Goal: Task Accomplishment & Management: Complete application form

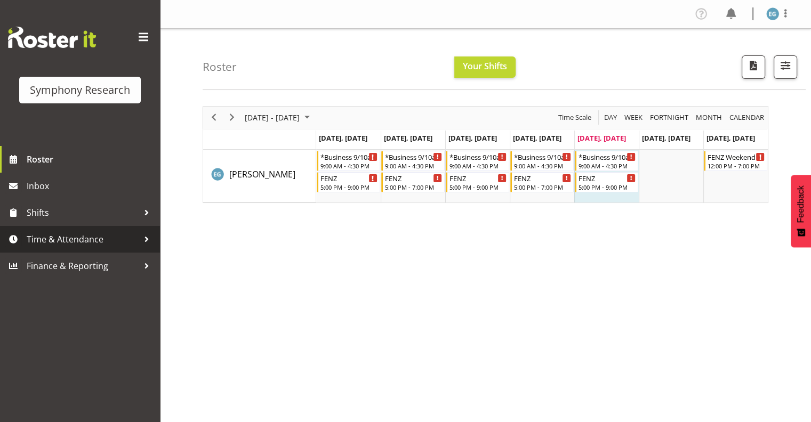
click at [64, 237] on span "Time & Attendance" at bounding box center [83, 240] width 112 height 16
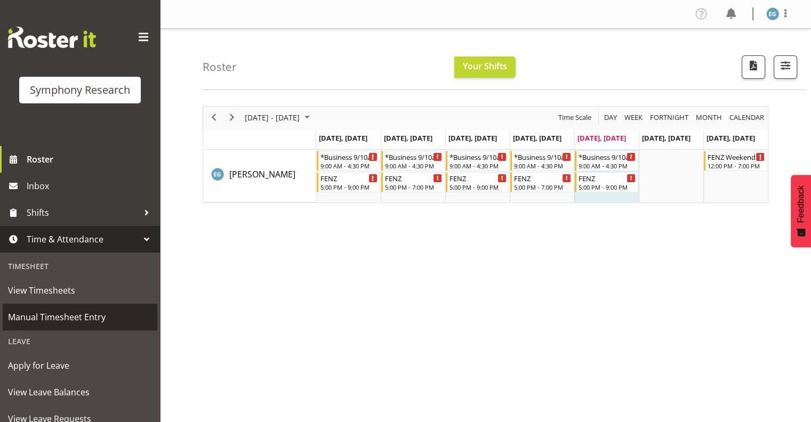
click at [74, 317] on span "Manual Timesheet Entry" at bounding box center [80, 317] width 144 height 16
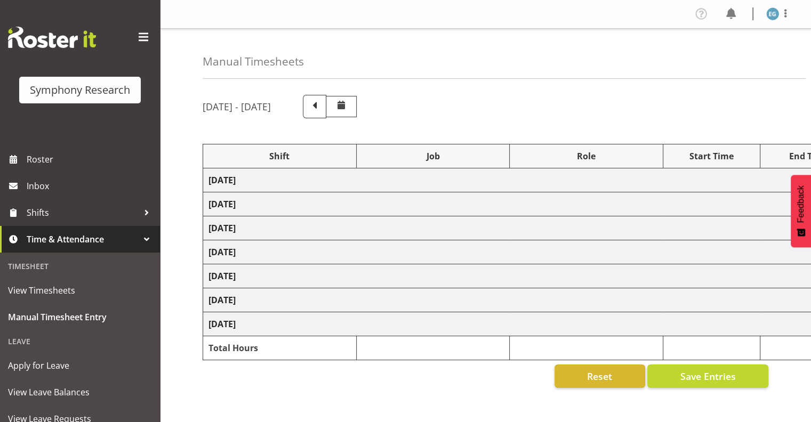
select select "26078"
select select "9636"
select select "26078"
select select "9636"
select select "48116"
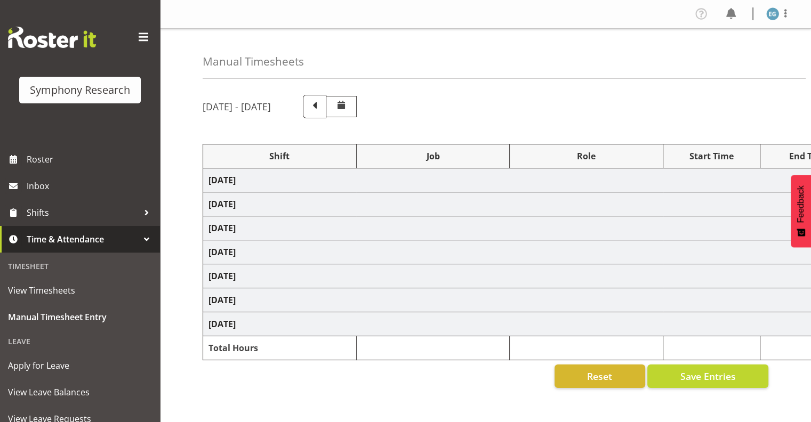
select select "10239"
select select "297"
select select "48116"
select select "9636"
select select "26078"
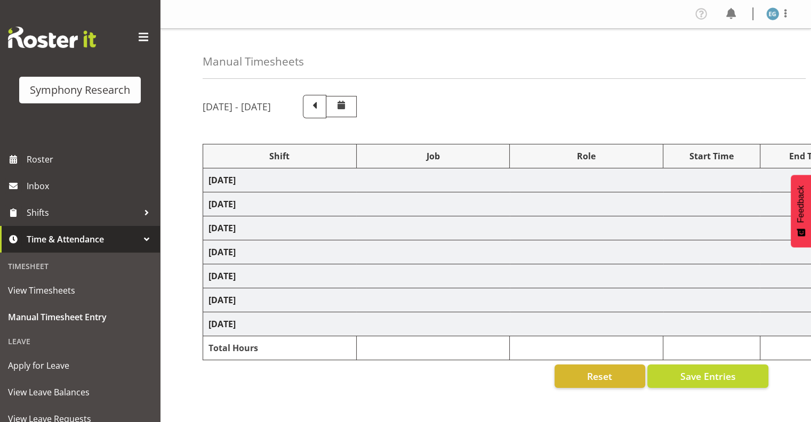
select select "9636"
select select "26078"
select select "9636"
select select "26078"
select select "10549"
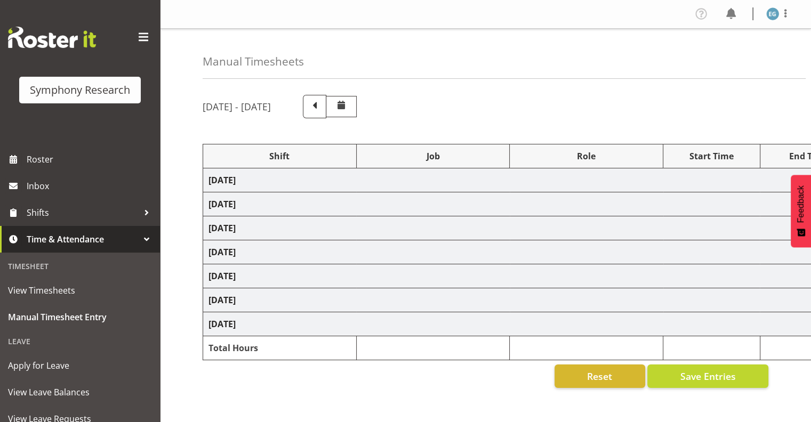
select select "297"
select select "26078"
select select "9636"
select select "26078"
select select "9636"
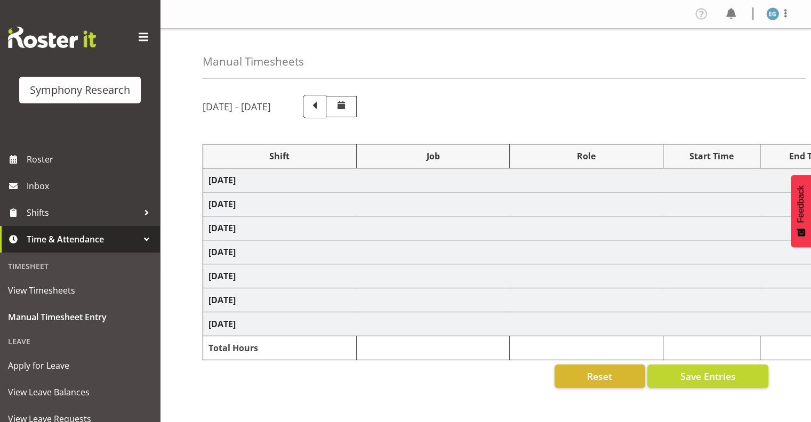
select select "26078"
select select "10549"
select select "26078"
select select "10549"
select select "26078"
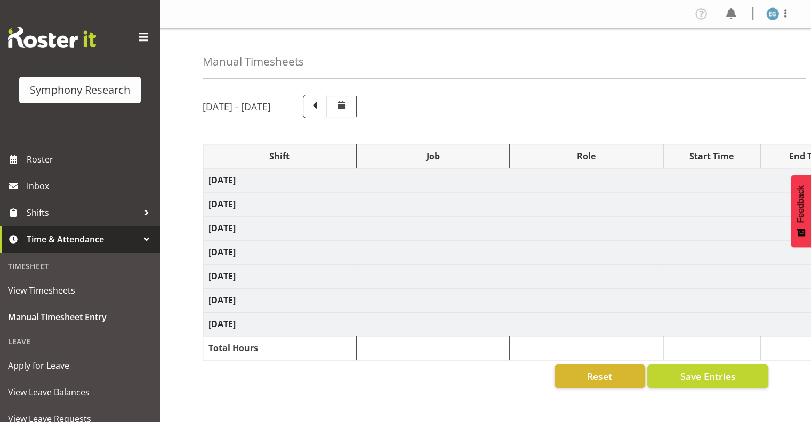
select select "9636"
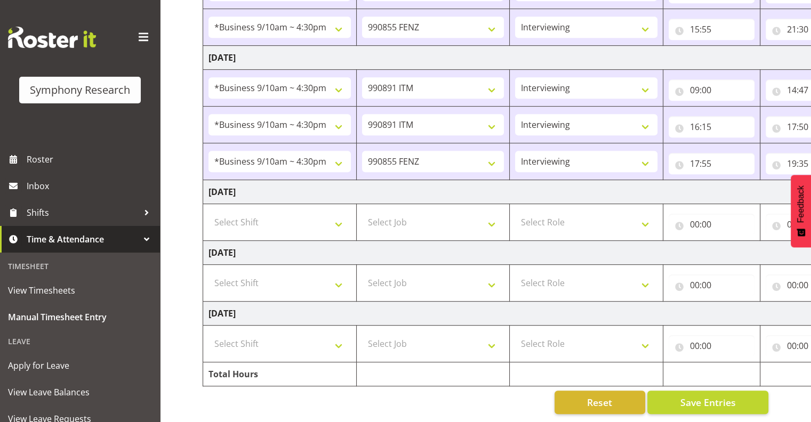
scroll to position [531, 0]
click at [339, 213] on select "Select Shift !!Weekend Residential (Roster IT Shift Label) *Business 9/10am ~ 4…" at bounding box center [280, 222] width 142 height 21
click at [209, 212] on select "Select Shift !!Weekend Residential (Roster IT Shift Label) *Business 9/10am ~ 4…" at bounding box center [280, 222] width 142 height 21
click at [339, 214] on select "!!Weekend Residential (Roster IT Shift Label) *Business 9/10am ~ 4:30pm *Busine…" at bounding box center [280, 222] width 142 height 21
select select "26078"
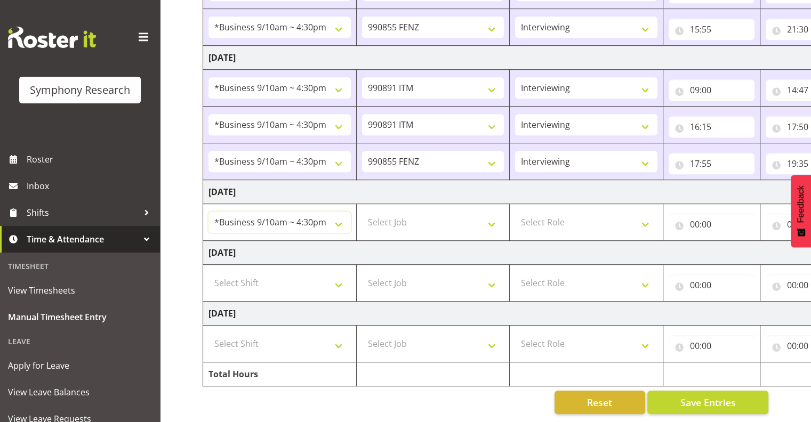
click at [209, 212] on select "!!Weekend Residential (Roster IT Shift Label) *Business 9/10am ~ 4:30pm *Busine…" at bounding box center [280, 222] width 142 height 21
click at [497, 217] on select "Select Job 550060 IF Admin 553492 World Poll Aus Wave 2 Main 2025 553493 World …" at bounding box center [433, 222] width 142 height 21
click at [488, 212] on select "Select Job 550060 IF Admin 553492 World Poll Aus Wave 2 Main 2025 553493 World …" at bounding box center [433, 222] width 142 height 21
click at [493, 213] on select "Select Job 550060 IF Admin 553492 World Poll Aus Wave 2 Main 2025 553493 World …" at bounding box center [433, 222] width 142 height 21
select select "10549"
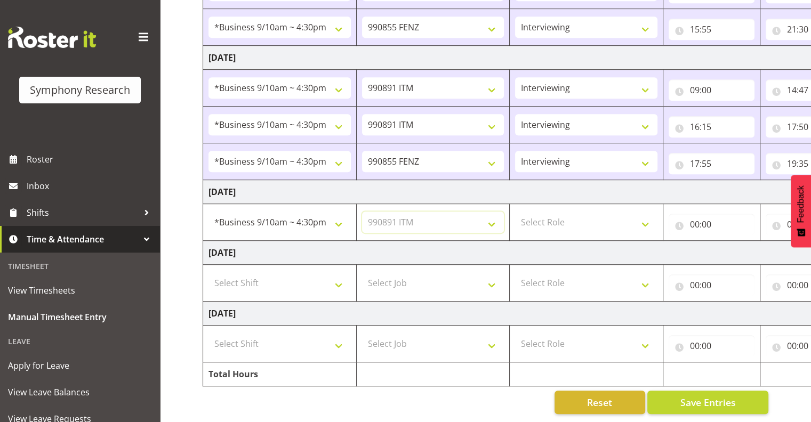
click at [362, 212] on select "Select Job 550060 IF Admin 553492 World Poll Aus Wave 2 Main 2025 553493 World …" at bounding box center [433, 222] width 142 height 21
click at [644, 216] on select "Select Role Interviewing Briefing" at bounding box center [586, 222] width 142 height 21
select select "47"
click at [515, 212] on select "Select Role Interviewing Briefing" at bounding box center [586, 222] width 142 height 21
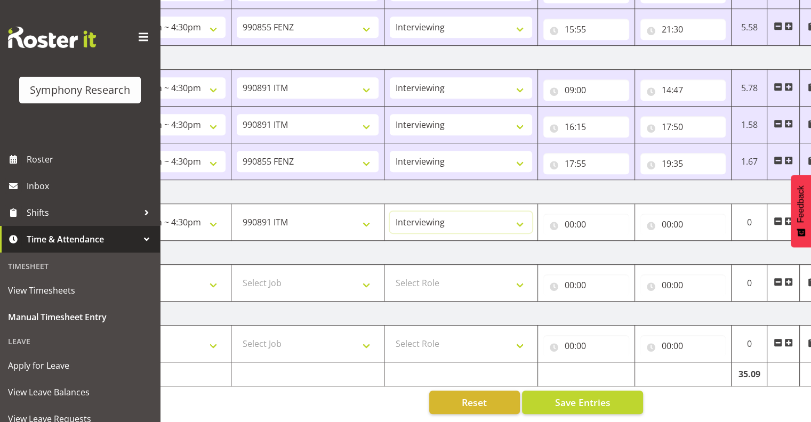
scroll to position [0, 138]
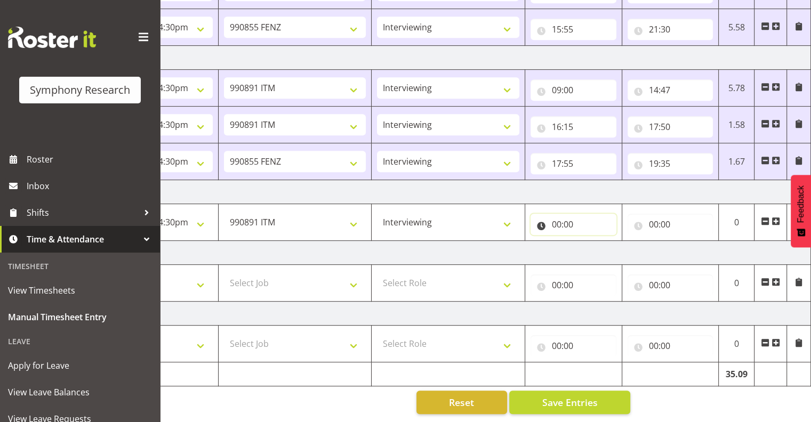
click at [563, 215] on input "00:00" at bounding box center [574, 224] width 86 height 21
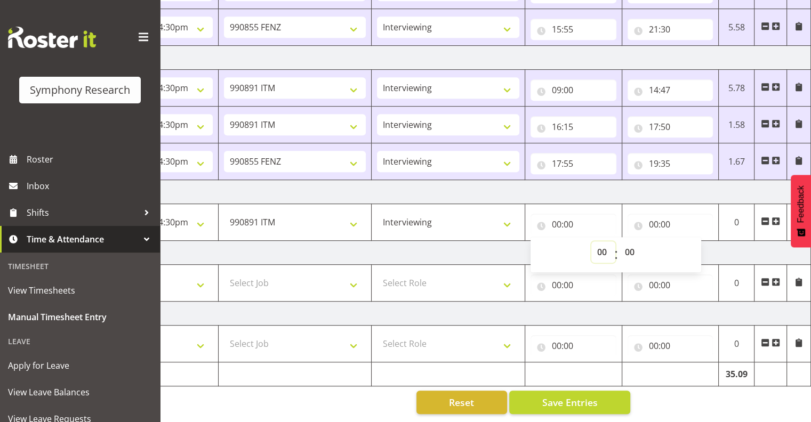
click at [602, 244] on select "00 01 02 03 04 05 06 07 08 09 10 11 12 13 14 15 16 17 18 19 20 21 22 23" at bounding box center [604, 252] width 24 height 21
select select "10"
click at [592, 242] on select "00 01 02 03 04 05 06 07 08 09 10 11 12 13 14 15 16 17 18 19 20 21 22 23" at bounding box center [604, 252] width 24 height 21
type input "10:00"
click at [629, 242] on select "00 01 02 03 04 05 06 07 08 09 10 11 12 13 14 15 16 17 18 19 20 21 22 23 24 25 2…" at bounding box center [631, 252] width 24 height 21
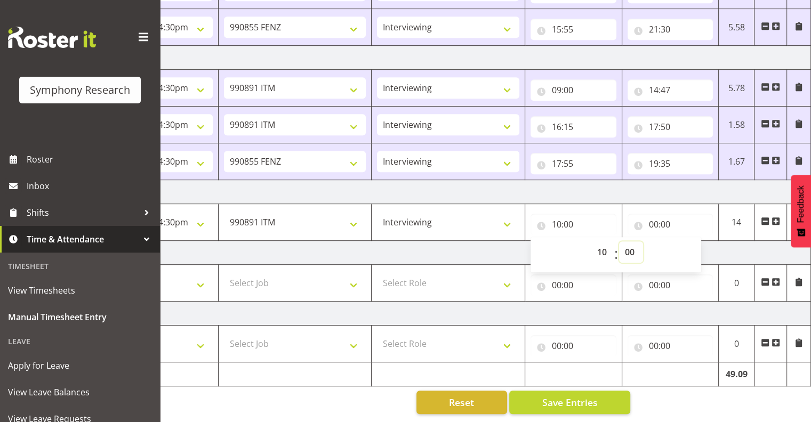
select select "10"
click at [619, 242] on select "00 01 02 03 04 05 06 07 08 09 10 11 12 13 14 15 16 17 18 19 20 21 22 23 24 25 2…" at bounding box center [631, 252] width 24 height 21
type input "10:10"
click at [661, 218] on input "00:00" at bounding box center [671, 224] width 86 height 21
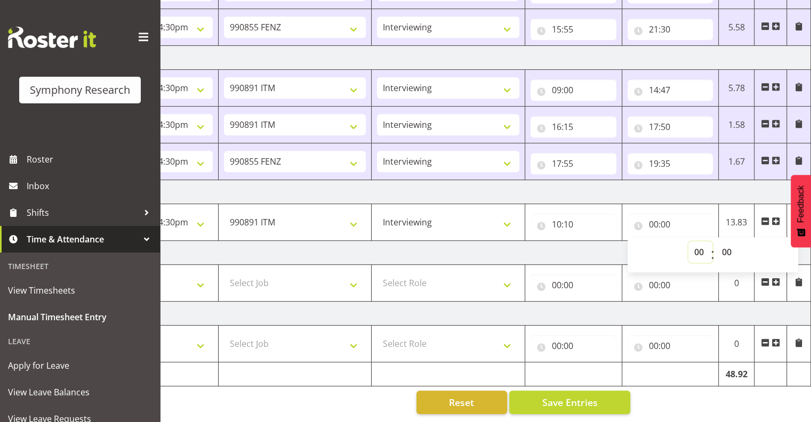
click at [696, 242] on select "00 01 02 03 04 05 06 07 08 09 10 11 12 13 14 15 16 17 18 19 20 21 22 23" at bounding box center [701, 252] width 24 height 21
select select "16"
click at [689, 242] on select "00 01 02 03 04 05 06 07 08 09 10 11 12 13 14 15 16 17 18 19 20 21 22 23" at bounding box center [701, 252] width 24 height 21
type input "16:00"
click at [726, 245] on select "00 01 02 03 04 05 06 07 08 09 10 11 12 13 14 15 16 17 18 19 20 21 22 23 24 25 2…" at bounding box center [728, 252] width 24 height 21
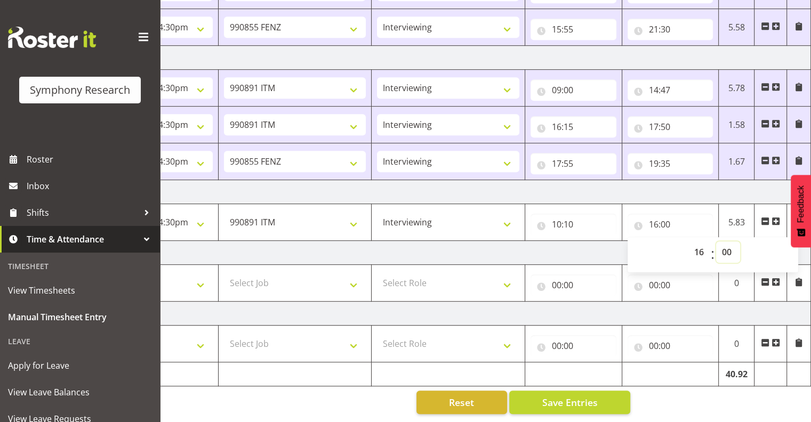
select select "40"
click at [716, 242] on select "00 01 02 03 04 05 06 07 08 09 10 11 12 13 14 15 16 17 18 19 20 21 22 23 24 25 2…" at bounding box center [728, 252] width 24 height 21
type input "16:40"
click at [730, 217] on td "6.5" at bounding box center [737, 222] width 36 height 37
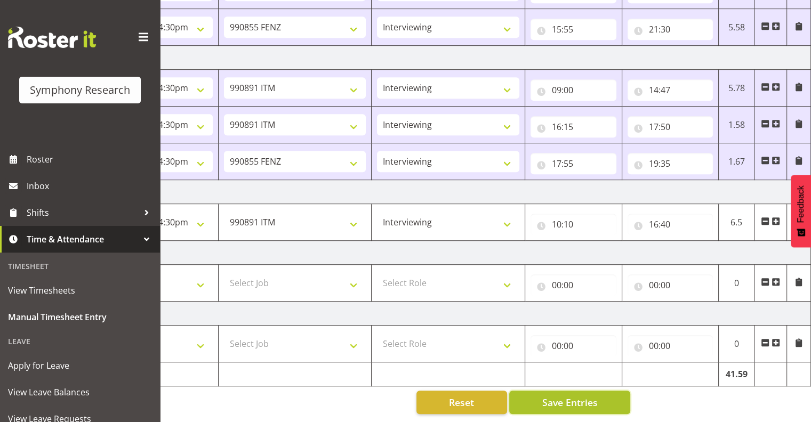
click at [589, 396] on span "Save Entries" at bounding box center [569, 403] width 55 height 14
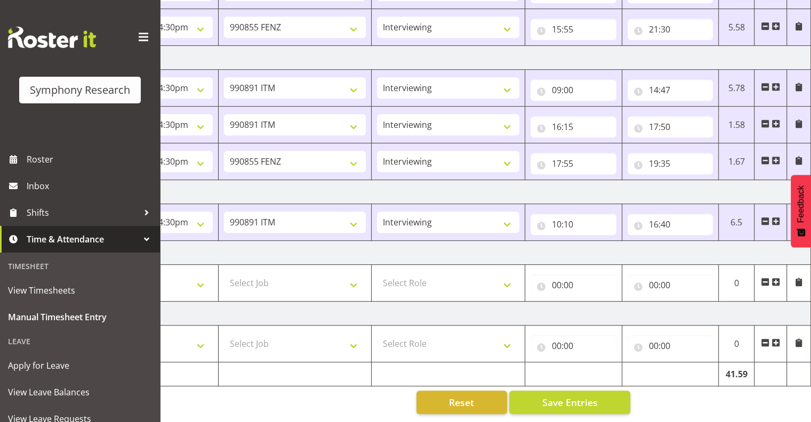
drag, startPoint x: 776, startPoint y: 214, endPoint x: 781, endPoint y: 220, distance: 7.2
click at [777, 217] on span at bounding box center [776, 221] width 9 height 9
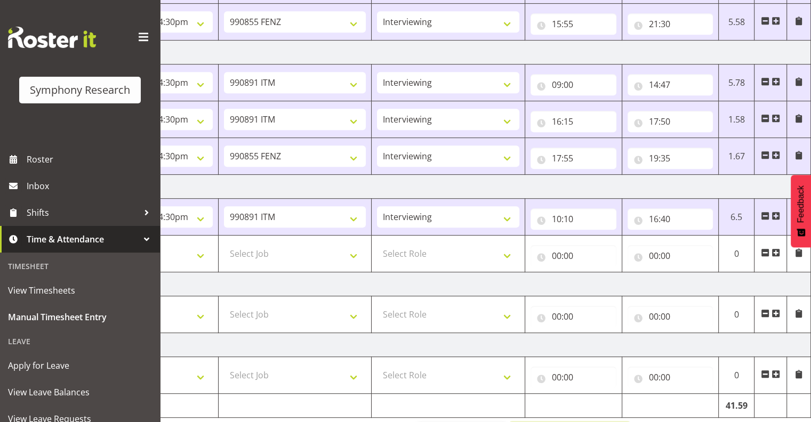
drag, startPoint x: 623, startPoint y: 420, endPoint x: 819, endPoint y: 332, distance: 214.9
click at [519, 413] on div "[DATE] - [DATE] Shift Job Role Start Time End Time Total [DATE] !!Weekend Resid…" at bounding box center [369, 5] width 609 height 898
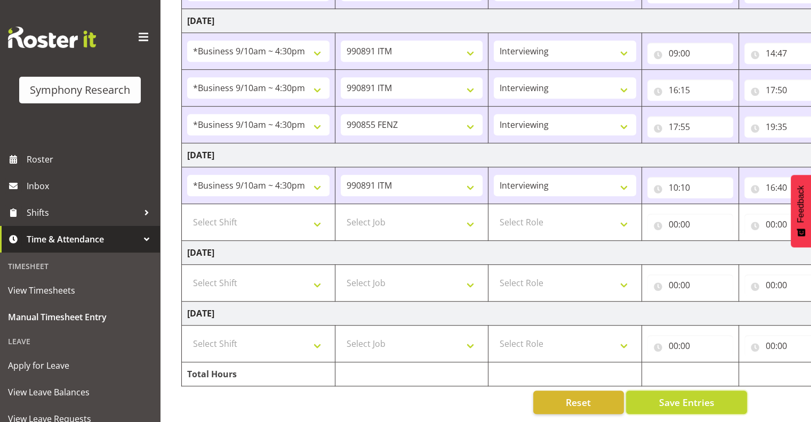
scroll to position [0, 0]
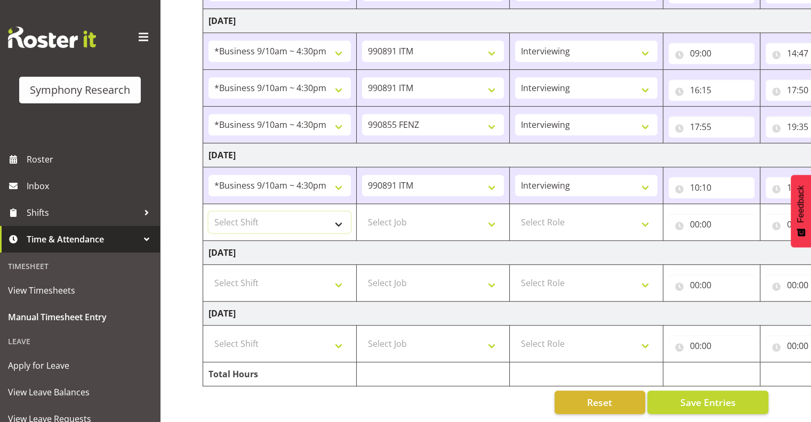
click at [337, 214] on select "Select Shift !!Weekend Residential (Roster IT Shift Label) *Business 9/10am ~ 4…" at bounding box center [280, 222] width 142 height 21
select select "26078"
click at [209, 212] on select "Select Shift !!Weekend Residential (Roster IT Shift Label) *Business 9/10am ~ 4…" at bounding box center [280, 222] width 142 height 21
click at [491, 215] on select "Select Job 550060 IF Admin 553492 World Poll Aus Wave 2 Main 2025 553493 World …" at bounding box center [433, 222] width 142 height 21
select select "9636"
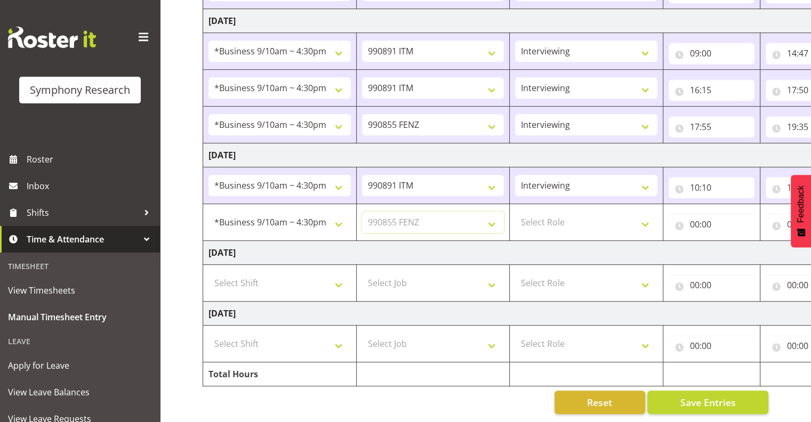
click at [362, 212] on select "Select Job 550060 IF Admin 553492 World Poll Aus Wave 2 Main 2025 553493 World …" at bounding box center [433, 222] width 142 height 21
click at [644, 214] on select "Select Role Interviewing Briefing" at bounding box center [586, 222] width 142 height 21
select select "47"
click at [515, 212] on select "Select Role Interviewing Briefing" at bounding box center [586, 222] width 142 height 21
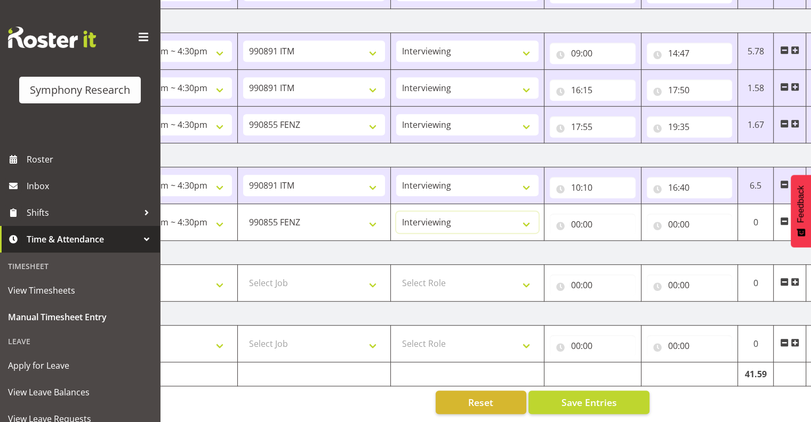
scroll to position [0, 138]
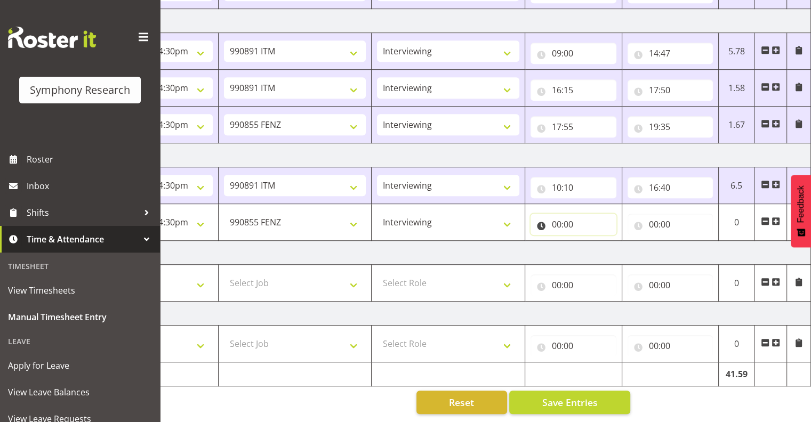
click at [572, 214] on input "00:00" at bounding box center [574, 224] width 86 height 21
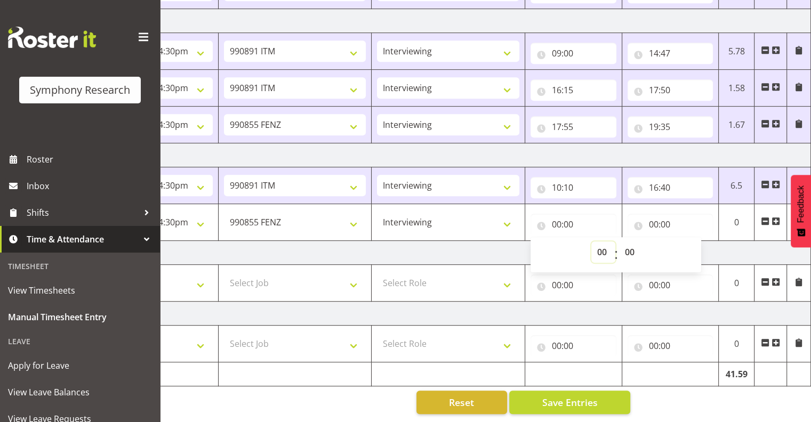
click at [602, 242] on select "00 01 02 03 04 05 06 07 08 09 10 11 12 13 14 15 16 17 18 19 20 21 22 23" at bounding box center [604, 252] width 24 height 21
select select "17"
click at [592, 242] on select "00 01 02 03 04 05 06 07 08 09 10 11 12 13 14 15 16 17 18 19 20 21 22 23" at bounding box center [604, 252] width 24 height 21
type input "17:00"
click at [660, 216] on input "00:00" at bounding box center [671, 224] width 86 height 21
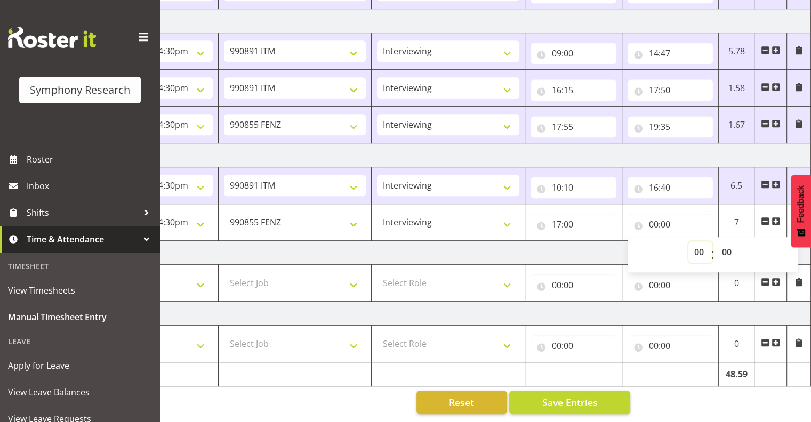
click at [693, 242] on select "00 01 02 03 04 05 06 07 08 09 10 11 12 13 14 15 16 17 18 19 20 21 22 23" at bounding box center [701, 252] width 24 height 21
select select "19"
click at [689, 242] on select "00 01 02 03 04 05 06 07 08 09 10 11 12 13 14 15 16 17 18 19 20 21 22 23" at bounding box center [701, 252] width 24 height 21
type input "19:00"
click at [552, 399] on span "Save Entries" at bounding box center [569, 403] width 55 height 14
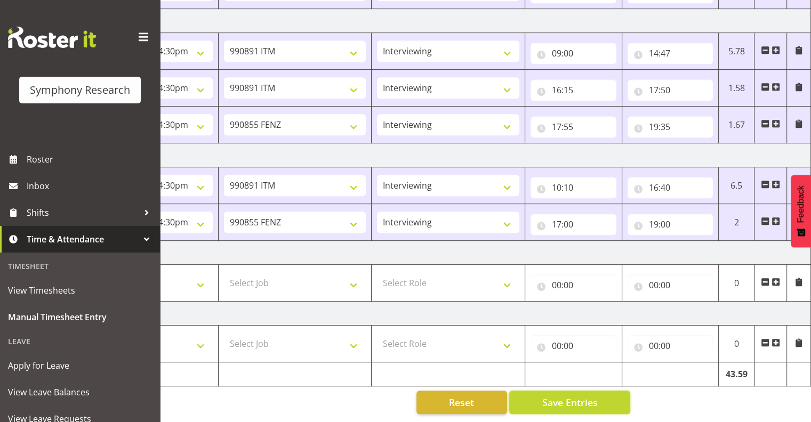
scroll to position [0, 0]
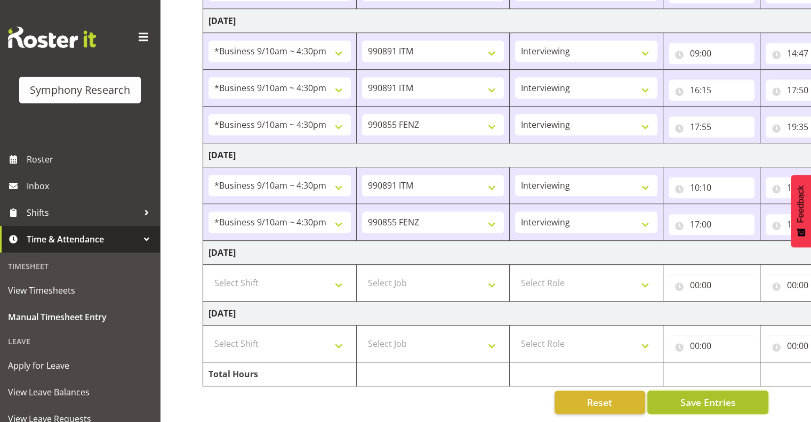
click at [687, 396] on span "Save Entries" at bounding box center [707, 403] width 55 height 14
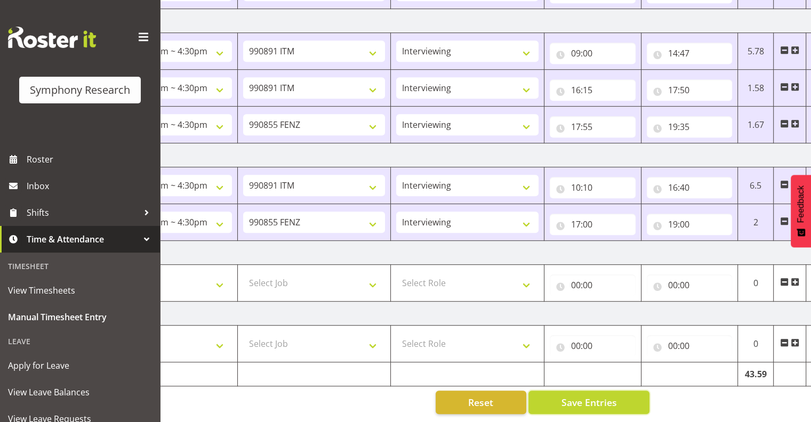
scroll to position [0, 138]
